Goal: Task Accomplishment & Management: Use online tool/utility

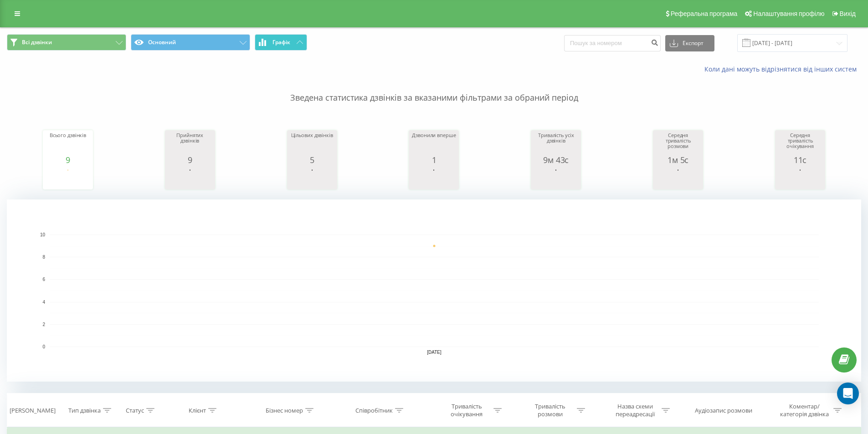
click at [287, 41] on span "Графік" at bounding box center [281, 42] width 18 height 6
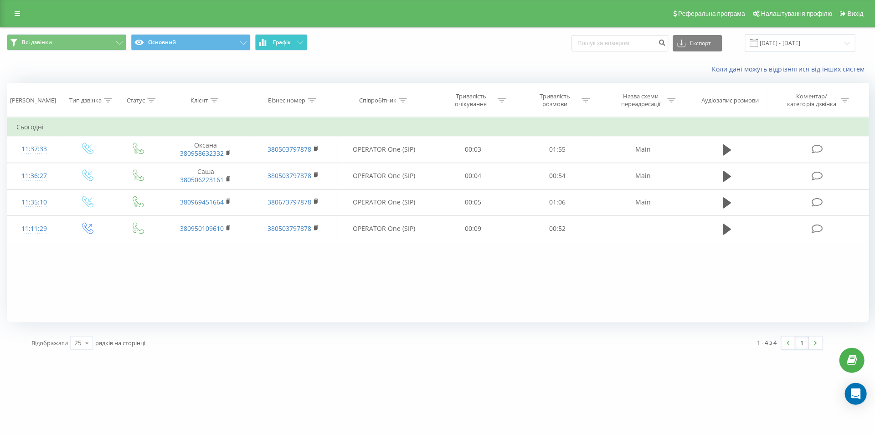
click at [287, 41] on span "Графік" at bounding box center [281, 42] width 18 height 6
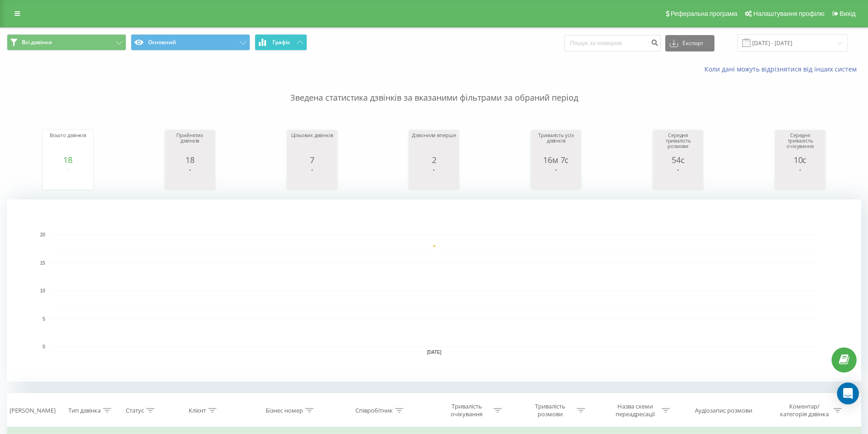
click at [299, 42] on icon at bounding box center [300, 42] width 6 height 3
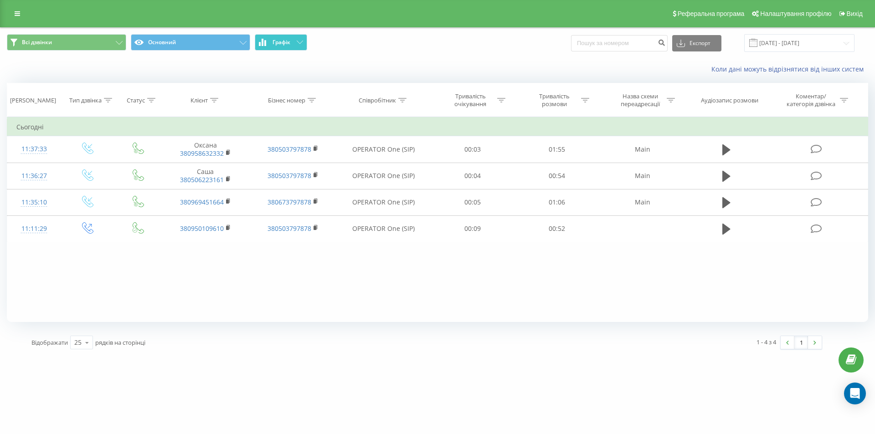
click at [299, 42] on icon at bounding box center [300, 42] width 6 height 3
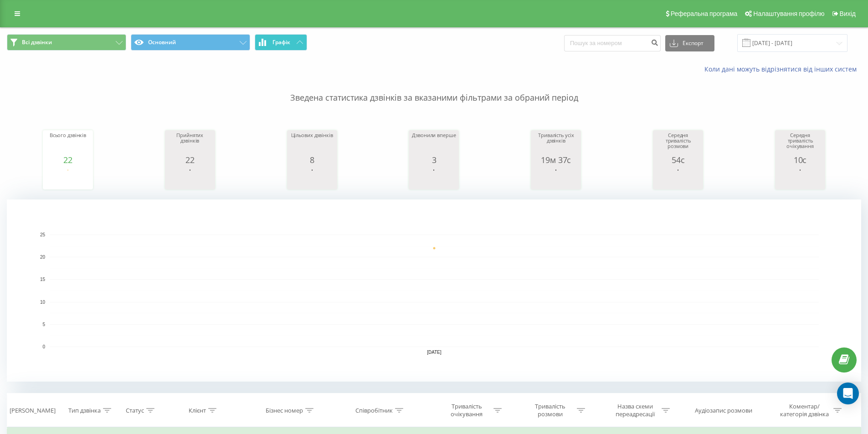
click at [282, 41] on span "Графік" at bounding box center [281, 42] width 18 height 6
click at [293, 41] on button "Графік" at bounding box center [281, 42] width 52 height 16
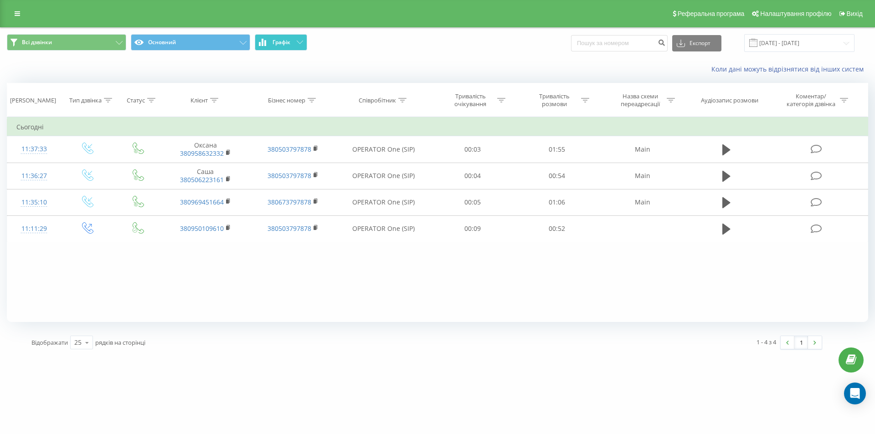
click at [293, 41] on button "Графік" at bounding box center [281, 42] width 52 height 16
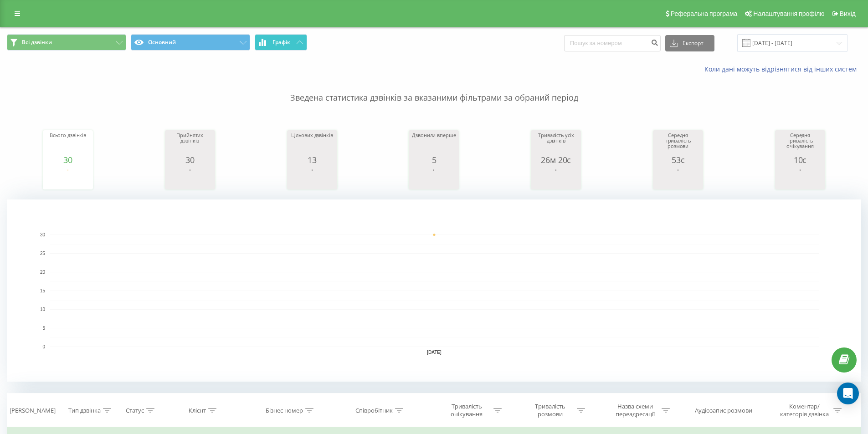
click at [281, 44] on span "Графік" at bounding box center [281, 42] width 18 height 6
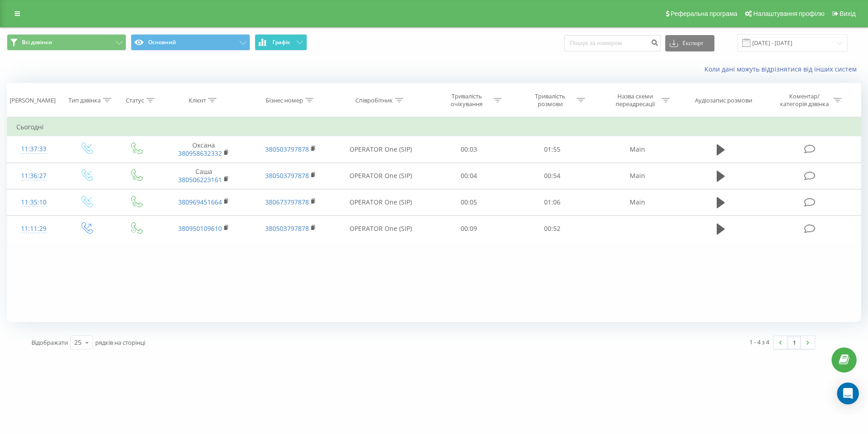
click at [281, 44] on span "Графік" at bounding box center [281, 42] width 18 height 6
